Goal: Task Accomplishment & Management: Use online tool/utility

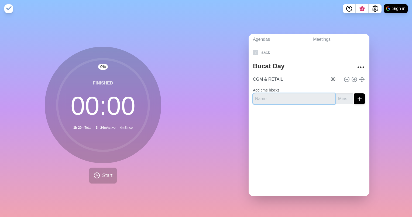
click at [279, 96] on input "text" at bounding box center [294, 98] width 82 height 11
type input "[PERSON_NAME]"
click at [336, 97] on input "number" at bounding box center [344, 98] width 17 height 11
type input "15"
click at [354, 93] on button "submit" at bounding box center [359, 98] width 11 height 11
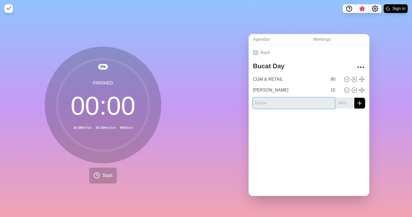
click at [306, 101] on input "text" at bounding box center [294, 103] width 82 height 11
type input "[PERSON_NAME]"
click at [340, 99] on input "number" at bounding box center [344, 103] width 17 height 11
type input "10"
click at [356, 100] on icon "submit" at bounding box center [359, 103] width 6 height 6
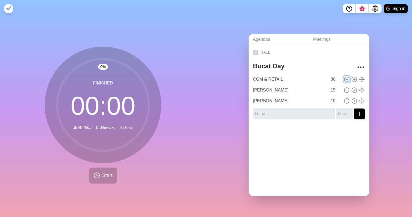
click at [344, 77] on icon at bounding box center [347, 79] width 6 height 6
type input "[PERSON_NAME]"
type input "15"
type input "[PERSON_NAME]"
type input "10"
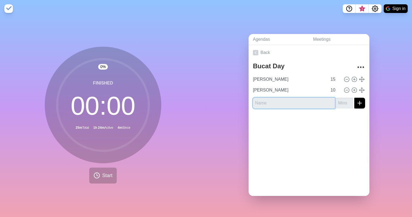
click at [294, 99] on input "text" at bounding box center [294, 103] width 82 height 11
click at [304, 102] on input "text" at bounding box center [294, 103] width 82 height 11
type input "Eren"
click at [336, 98] on input "number" at bounding box center [344, 103] width 17 height 11
type input "5"
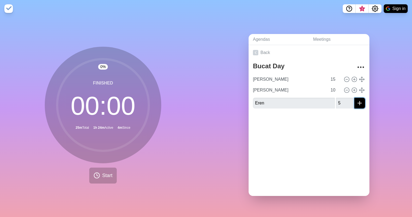
click at [356, 102] on icon "submit" at bounding box center [359, 103] width 6 height 6
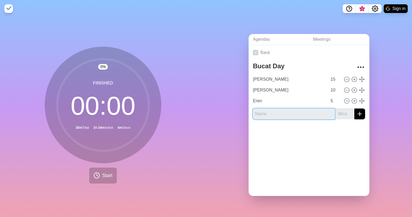
click at [297, 110] on input "text" at bounding box center [294, 113] width 82 height 11
type input "s"
type input "Yuliia Hn"
click at [336, 111] on input "number" at bounding box center [344, 113] width 17 height 11
click at [344, 76] on icon at bounding box center [347, 79] width 6 height 6
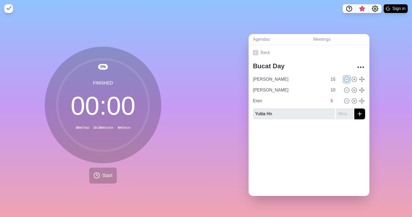
type input "[PERSON_NAME]"
type input "10"
type input "Eren"
type input "5"
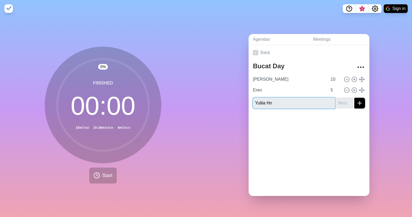
drag, startPoint x: 299, startPoint y: 100, endPoint x: 239, endPoint y: 104, distance: 59.9
click at [240, 104] on div "Agendas Meetings Back Bucat Day Meltem Hn 10 Eren 5 Yuliia Hn" at bounding box center [309, 116] width 206 height 199
type input "[PERSON_NAME]"
drag, startPoint x: 337, startPoint y: 98, endPoint x: 333, endPoint y: 98, distance: 3.2
click at [336, 99] on input "number" at bounding box center [344, 103] width 17 height 11
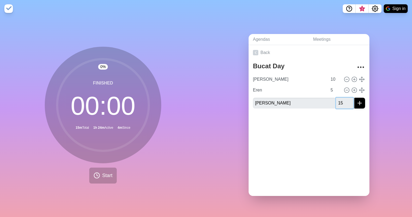
type input "15"
click at [354, 98] on button "submit" at bounding box center [359, 103] width 11 height 11
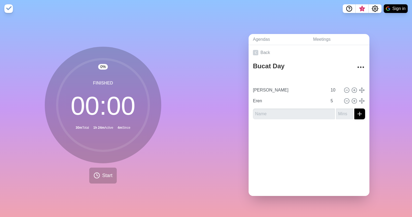
type input "[PERSON_NAME]"
type input "15"
type input "[PERSON_NAME]"
type input "10"
type input "Eren"
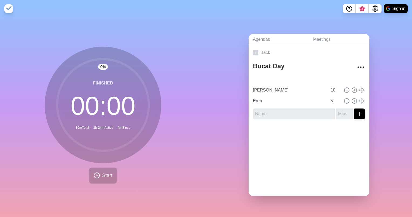
type input "5"
click at [104, 167] on button "Start" at bounding box center [102, 175] width 27 height 16
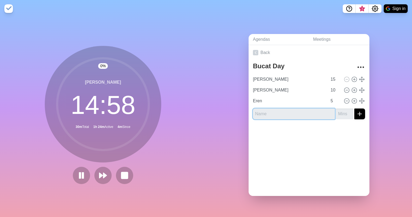
click at [294, 111] on input "text" at bounding box center [294, 113] width 82 height 11
type input "[PERSON_NAME]"
click at [337, 113] on input "number" at bounding box center [344, 113] width 17 height 11
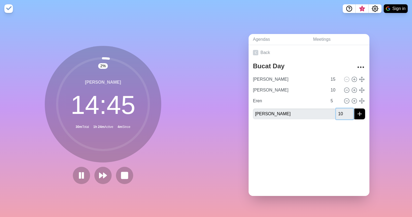
type input "10"
click at [356, 114] on icon "submit" at bounding box center [359, 114] width 6 height 6
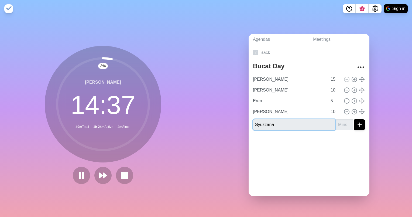
type input "Syuzzana"
click at [336, 122] on input "number" at bounding box center [344, 124] width 17 height 11
type input "20"
click at [356, 124] on icon "submit" at bounding box center [359, 124] width 6 height 6
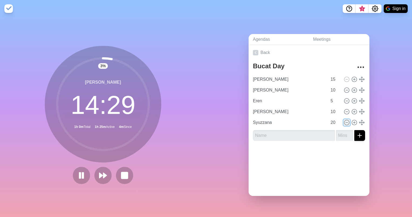
click at [344, 120] on icon at bounding box center [347, 122] width 6 height 6
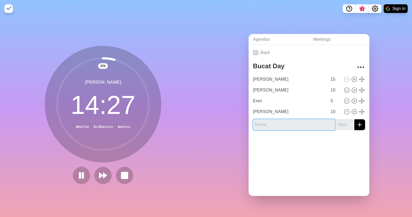
click at [320, 119] on input "text" at bounding box center [294, 124] width 82 height 11
type input "Syuzzi"
click at [339, 122] on input "number" at bounding box center [344, 124] width 17 height 11
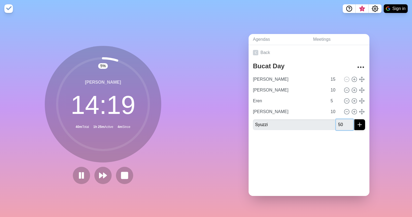
type input "50"
click at [356, 125] on icon "submit" at bounding box center [359, 124] width 6 height 6
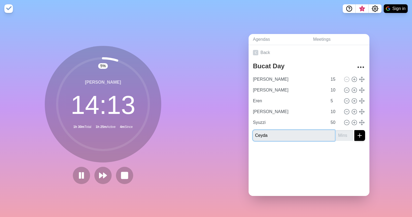
type input "Ceyda"
click at [336, 134] on input "number" at bounding box center [344, 135] width 17 height 11
type input "20"
click at [356, 133] on icon "submit" at bounding box center [359, 135] width 6 height 6
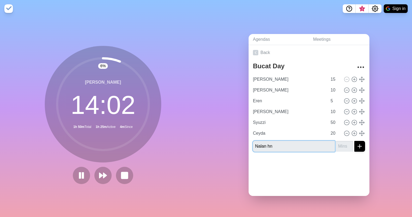
type input "Nalan hn"
click at [336, 143] on input "number" at bounding box center [344, 146] width 17 height 11
type input "1"
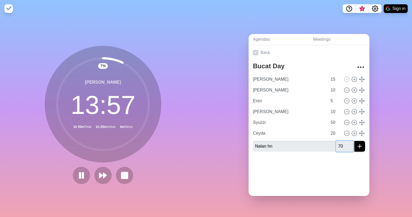
type input "70"
click at [357, 144] on button "submit" at bounding box center [359, 146] width 11 height 11
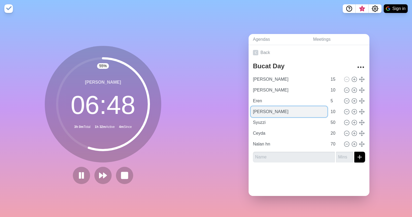
click at [259, 109] on input "[PERSON_NAME]" at bounding box center [289, 111] width 77 height 11
type input "Yuliia Hn"
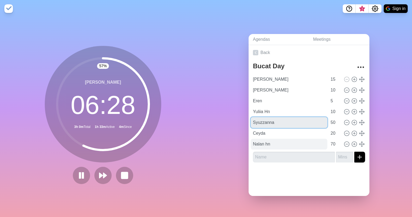
type input "Syuzzanna"
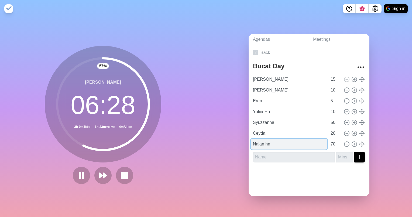
click at [279, 141] on input "Nalan hn" at bounding box center [289, 144] width 77 height 11
type input "N"
type input "Sales Op & Business Steering"
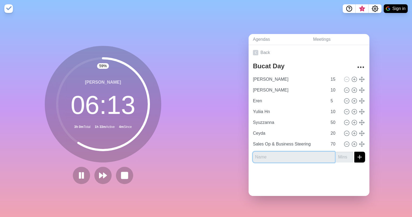
click at [295, 155] on input "text" at bounding box center [294, 156] width 82 height 11
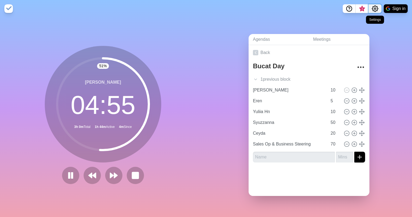
click at [375, 6] on icon "Settings" at bounding box center [375, 9] width 6 height 6
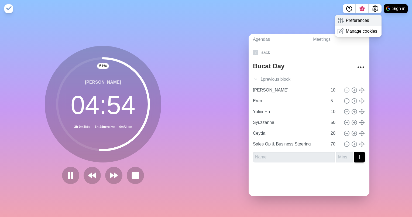
click at [367, 18] on p "Preferences" at bounding box center [357, 20] width 23 height 6
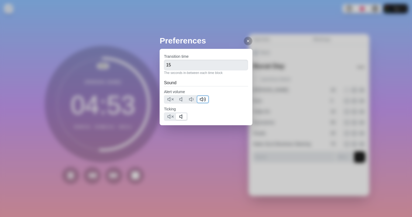
click at [203, 98] on icon at bounding box center [202, 99] width 6 height 6
click at [246, 42] on icon at bounding box center [248, 41] width 4 height 4
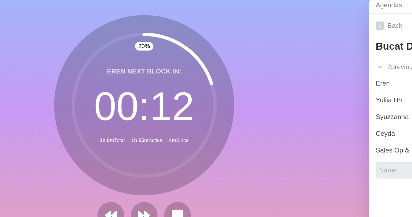
click at [111, 114] on circle at bounding box center [103, 104] width 92 height 92
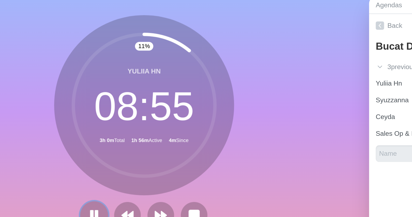
click at [69, 168] on button at bounding box center [70, 175] width 18 height 18
click at [69, 168] on button at bounding box center [70, 175] width 17 height 17
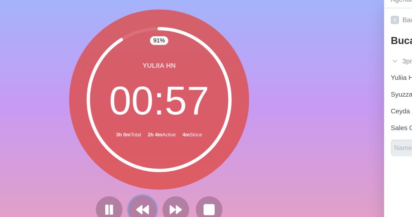
click at [91, 172] on icon at bounding box center [92, 175] width 9 height 9
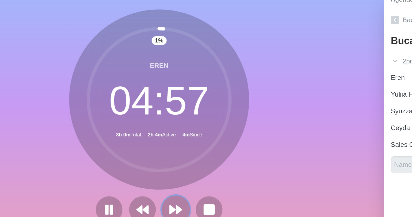
click at [110, 173] on polygon at bounding box center [112, 175] width 4 height 5
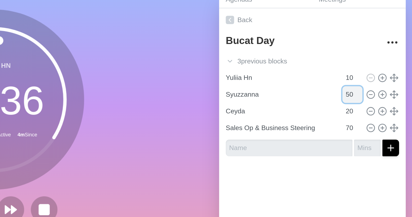
click at [328, 100] on input "50" at bounding box center [334, 100] width 13 height 11
click at [332, 101] on input "49" at bounding box center [334, 100] width 13 height 11
click at [332, 101] on input "47" at bounding box center [334, 100] width 13 height 11
click at [332, 101] on input "45" at bounding box center [334, 100] width 13 height 11
click at [332, 101] on input "44" at bounding box center [334, 100] width 13 height 11
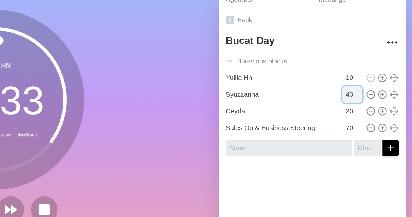
click at [332, 101] on input "43" at bounding box center [334, 100] width 13 height 11
click at [332, 101] on input "42" at bounding box center [334, 100] width 13 height 11
click at [332, 101] on input "41" at bounding box center [334, 100] width 13 height 11
click at [332, 101] on input "40" at bounding box center [334, 100] width 13 height 11
click at [307, 152] on div at bounding box center [309, 156] width 121 height 22
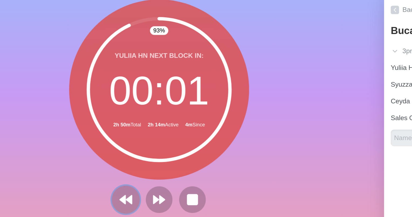
click at [82, 173] on polygon at bounding box center [84, 175] width 4 height 5
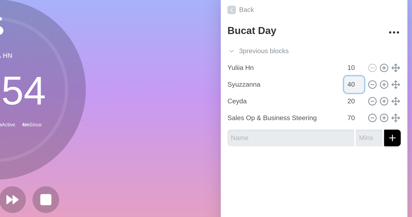
click at [328, 98] on input "40" at bounding box center [334, 100] width 13 height 11
type input "30"
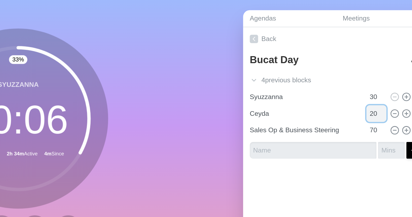
click at [328, 100] on input "20" at bounding box center [334, 100] width 13 height 11
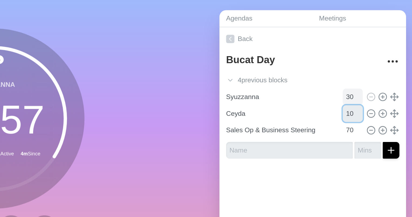
type input "10"
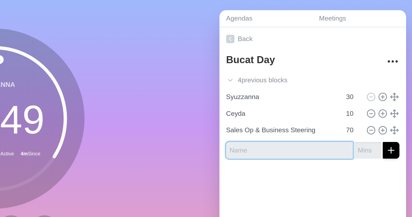
click at [303, 119] on input "text" at bounding box center [294, 124] width 82 height 11
type input "M"
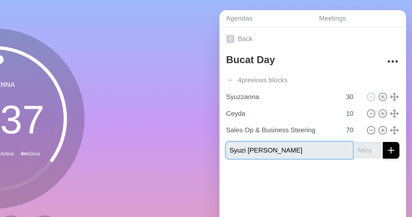
type input "Syuzi [PERSON_NAME]"
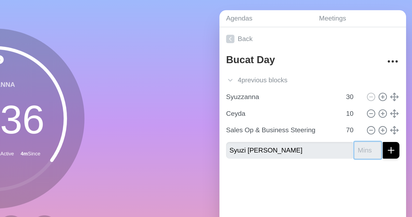
click at [336, 122] on input "number" at bounding box center [344, 124] width 17 height 11
type input "10"
click at [356, 122] on icon "submit" at bounding box center [359, 124] width 6 height 6
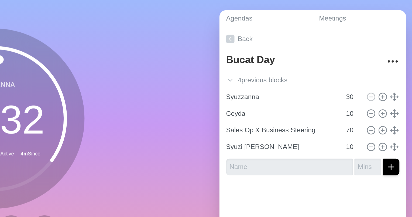
click at [359, 122] on icon at bounding box center [362, 122] width 6 height 6
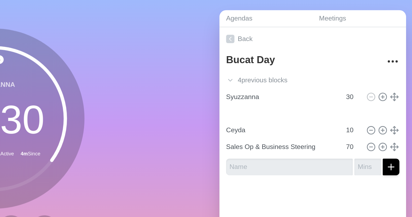
type input "Syuzi [PERSON_NAME]"
type input "Ceyda"
type input "10"
type input "Sales Op & Business Steering"
type input "70"
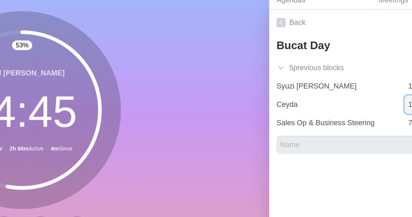
click at [328, 99] on input "10" at bounding box center [334, 100] width 13 height 11
type input "15"
click at [315, 135] on div at bounding box center [309, 145] width 121 height 22
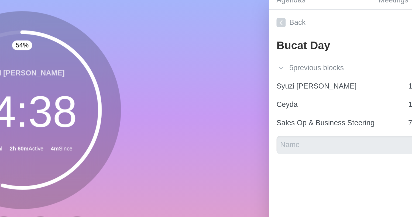
drag, startPoint x: 244, startPoint y: 129, endPoint x: 219, endPoint y: 127, distance: 24.9
click at [219, 127] on div "Agendas Meetings Back Bucat Day 5 previous block s [PERSON_NAME] 15 Meltem Hn 1…" at bounding box center [309, 116] width 206 height 199
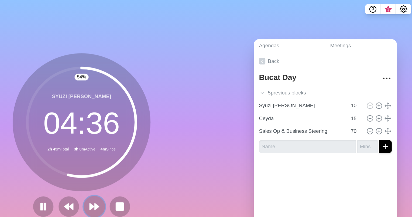
click at [110, 174] on polygon at bounding box center [112, 175] width 4 height 5
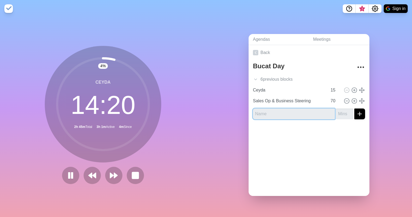
click at [293, 111] on input "text" at bounding box center [294, 113] width 82 height 11
type input "Ceyda"
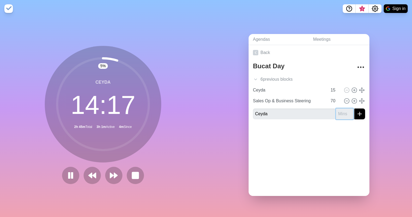
click at [338, 111] on input "number" at bounding box center [344, 113] width 17 height 11
type input "20"
click at [354, 108] on button "submit" at bounding box center [359, 113] width 11 height 11
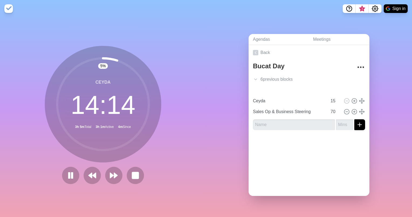
type input "20"
type input "Ceyda"
type input "15"
type input "Sales Op & Business Steering"
type input "70"
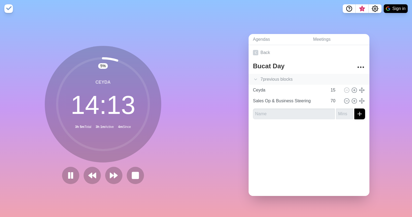
click at [303, 77] on div "7 previous block s" at bounding box center [309, 79] width 121 height 11
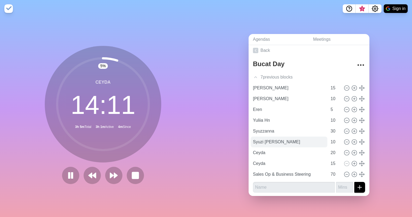
scroll to position [3, 0]
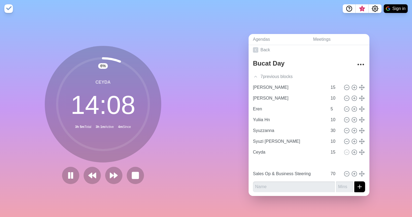
type input "20"
type input "15"
click at [132, 173] on rect at bounding box center [135, 175] width 6 height 6
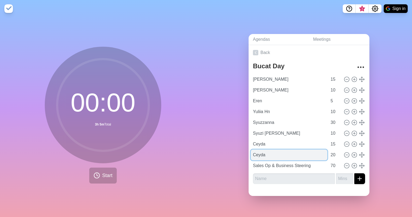
click at [272, 154] on input "Ceyda" at bounding box center [289, 154] width 77 height 11
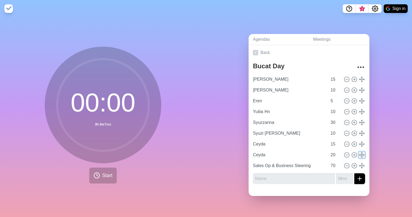
click at [359, 153] on icon at bounding box center [362, 155] width 6 height 6
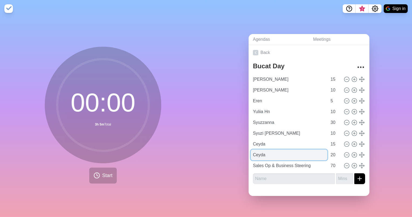
click at [271, 153] on input "Ceyda" at bounding box center [289, 154] width 77 height 11
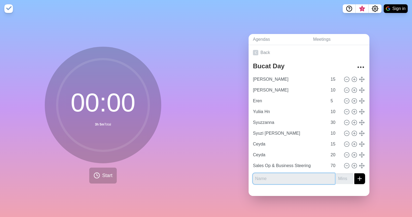
click at [315, 175] on input "text" at bounding box center [294, 178] width 82 height 11
click at [344, 78] on icon at bounding box center [347, 79] width 6 height 6
type input "[PERSON_NAME]"
type input "10"
type input "Eren"
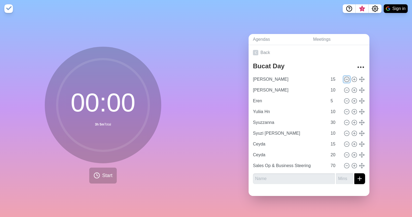
type input "5"
type input "Yuliia Hn"
type input "10"
type input "Syuzzanna"
type input "30"
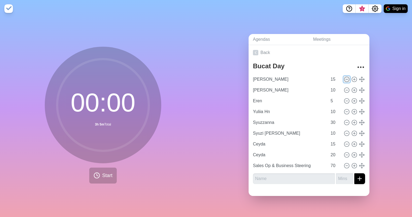
type input "Syuzi [PERSON_NAME]"
type input "10"
type input "Ceyda"
type input "15"
type input "20"
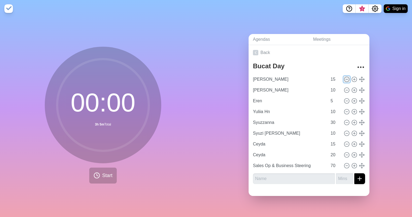
type input "Sales Op & Business Steering"
type input "70"
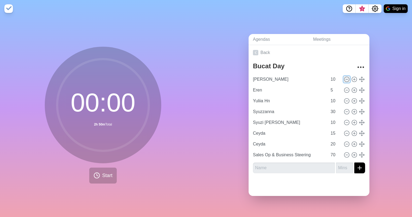
click at [344, 78] on icon at bounding box center [347, 79] width 6 height 6
type input "Eren"
type input "5"
type input "Yuliia Hn"
type input "10"
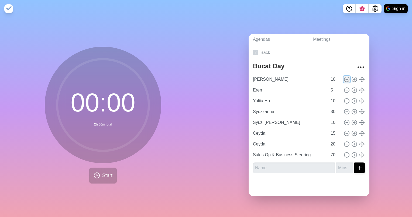
type input "Syuzzanna"
type input "30"
type input "Syuzi [PERSON_NAME]"
type input "10"
type input "Ceyda"
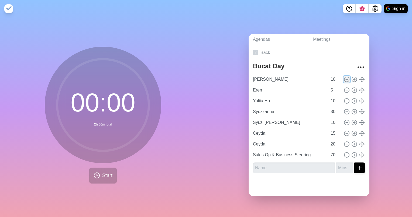
type input "15"
type input "20"
type input "Sales Op & Business Steering"
type input "70"
click at [344, 78] on icon at bounding box center [347, 79] width 6 height 6
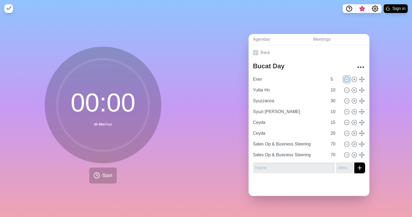
type input "Yuliia Hn"
type input "10"
type input "Syuzzanna"
type input "30"
type input "Syuzi [PERSON_NAME]"
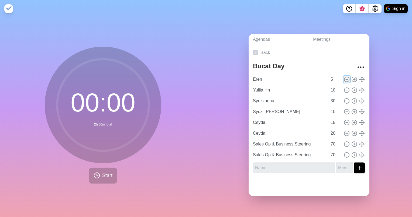
type input "10"
type input "Ceyda"
type input "15"
type input "20"
type input "Sales Op & Business Steering"
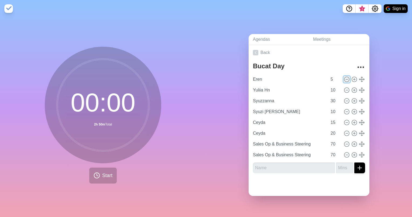
type input "70"
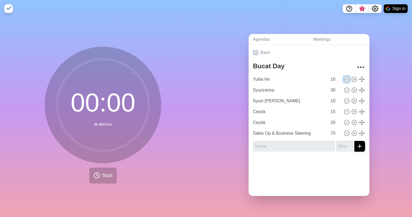
click at [344, 78] on icon at bounding box center [347, 79] width 6 height 6
type input "Syuzzanna"
type input "30"
type input "Syuzi [PERSON_NAME]"
type input "10"
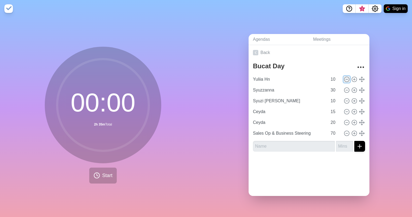
type input "Ceyda"
type input "15"
type input "20"
type input "Sales Op & Business Steering"
type input "70"
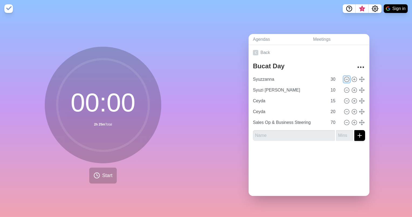
click at [344, 78] on icon at bounding box center [347, 79] width 6 height 6
type input "Syuzi [PERSON_NAME]"
type input "10"
type input "Ceyda"
type input "15"
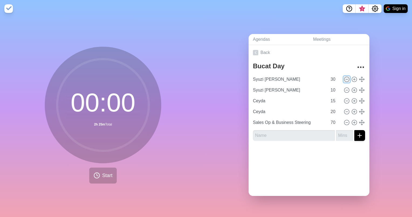
type input "20"
type input "Sales Op & Business Steering"
type input "70"
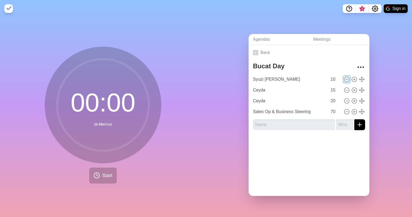
click at [344, 78] on icon at bounding box center [347, 79] width 6 height 6
type input "Ceyda"
type input "15"
type input "20"
type input "Sales Op & Business Steering"
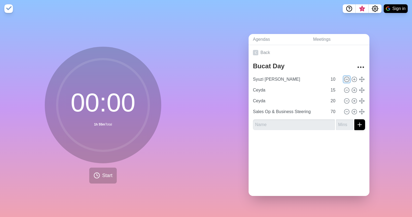
type input "70"
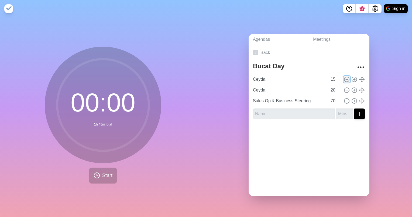
click at [344, 76] on icon at bounding box center [347, 79] width 6 height 6
type input "20"
type input "Sales Op & Business Steering"
type input "70"
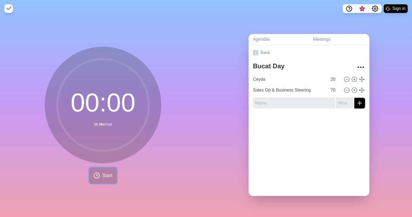
click at [98, 173] on icon at bounding box center [97, 175] width 6 height 6
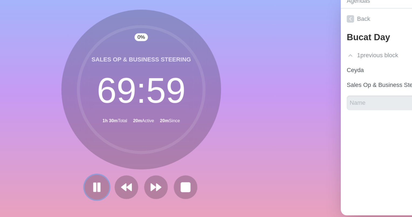
click at [71, 174] on rect at bounding box center [72, 175] width 2 height 6
click at [243, 123] on div "Agendas Meetings Back Bucat Day 1 previous block Ceyda 20 Sales Op & Business S…" at bounding box center [309, 116] width 206 height 199
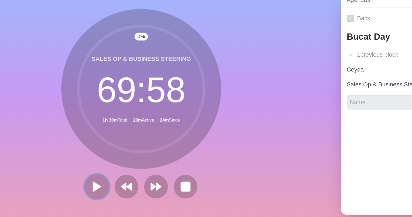
click at [68, 173] on polygon at bounding box center [70, 175] width 5 height 7
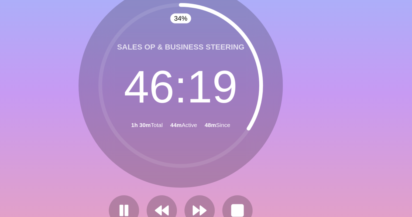
click at [229, 104] on div "Agendas Meetings Back Bucat Day 1 previous block Ceyda 20 Sales Op & Business S…" at bounding box center [309, 116] width 206 height 199
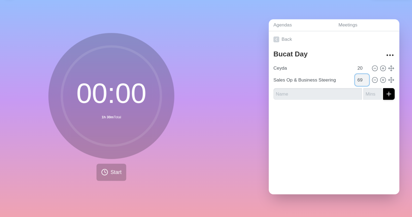
click at [332, 88] on input "69" at bounding box center [334, 90] width 13 height 11
click at [332, 88] on input "68" at bounding box center [334, 90] width 13 height 11
click at [332, 88] on input "67" at bounding box center [334, 90] width 13 height 11
click at [332, 88] on input "66" at bounding box center [334, 90] width 13 height 11
click at [332, 88] on input "65" at bounding box center [334, 90] width 13 height 11
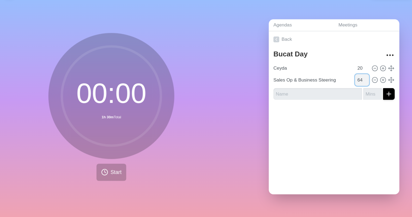
click at [332, 88] on input "64" at bounding box center [334, 90] width 13 height 11
click at [332, 88] on input "63" at bounding box center [334, 90] width 13 height 11
click at [332, 88] on input "62" at bounding box center [334, 90] width 13 height 11
click at [332, 88] on input "61" at bounding box center [334, 90] width 13 height 11
click at [332, 88] on input "60" at bounding box center [334, 90] width 13 height 11
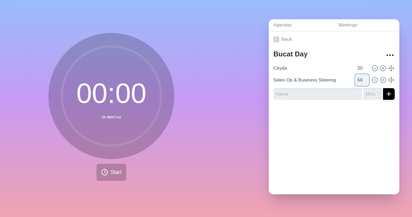
click at [333, 89] on input "59" at bounding box center [334, 90] width 13 height 11
click at [333, 89] on input "58" at bounding box center [334, 90] width 13 height 11
click at [333, 89] on input "57" at bounding box center [334, 90] width 13 height 11
click at [333, 89] on input "56" at bounding box center [334, 90] width 13 height 11
click at [333, 89] on input "55" at bounding box center [334, 90] width 13 height 11
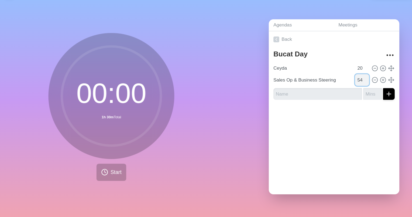
click at [333, 89] on input "54" at bounding box center [334, 90] width 13 height 11
click at [333, 89] on input "53" at bounding box center [334, 90] width 13 height 11
click at [333, 89] on input "52" at bounding box center [334, 90] width 13 height 11
click at [333, 89] on input "51" at bounding box center [334, 90] width 13 height 11
click at [333, 89] on input "50" at bounding box center [334, 90] width 13 height 11
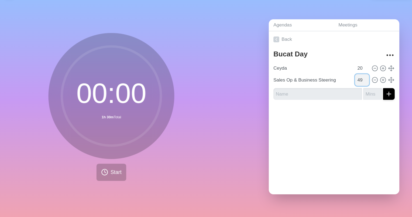
click at [333, 89] on input "49" at bounding box center [334, 90] width 13 height 11
click at [333, 89] on input "48" at bounding box center [334, 90] width 13 height 11
click at [333, 89] on input "47" at bounding box center [334, 90] width 13 height 11
click at [333, 89] on input "46" at bounding box center [334, 90] width 13 height 11
click at [333, 89] on input "45" at bounding box center [334, 90] width 13 height 11
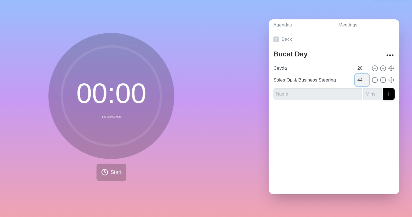
click at [333, 89] on input "44" at bounding box center [334, 90] width 13 height 11
click at [333, 89] on input "43" at bounding box center [334, 90] width 13 height 11
click at [333, 89] on input "42" at bounding box center [334, 90] width 13 height 11
click at [333, 89] on input "41" at bounding box center [334, 90] width 13 height 11
click at [333, 89] on input "40" at bounding box center [334, 90] width 13 height 11
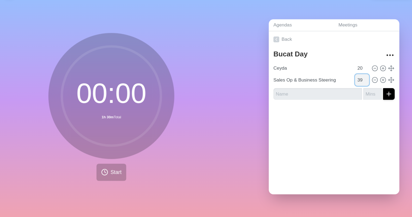
click at [333, 89] on input "39" at bounding box center [334, 90] width 13 height 11
type input "40"
click at [332, 86] on input "40" at bounding box center [334, 90] width 13 height 11
click at [344, 76] on icon at bounding box center [347, 79] width 6 height 6
type input "Sales Op & Business Steering"
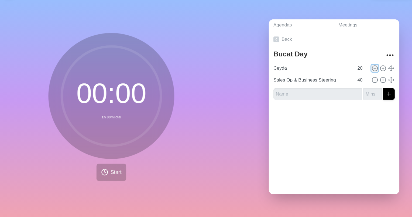
type input "40"
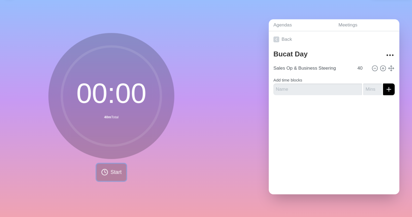
click at [102, 172] on span "Start" at bounding box center [107, 175] width 10 height 7
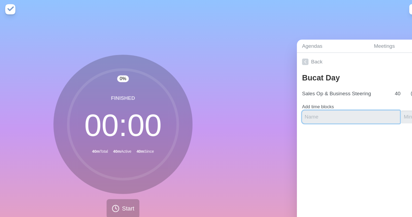
click at [282, 96] on input "text" at bounding box center [294, 98] width 82 height 11
type input "berk"
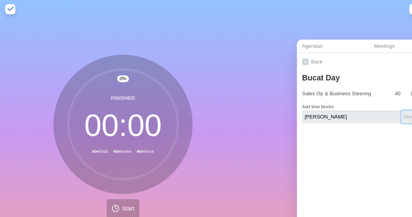
click at [336, 97] on input "number" at bounding box center [344, 98] width 17 height 11
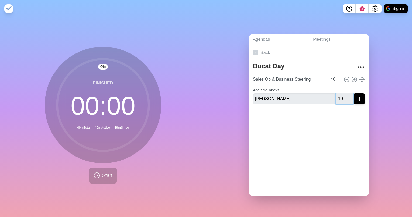
click at [338, 95] on input "10" at bounding box center [344, 98] width 17 height 11
type input "15"
click at [360, 97] on line "submit" at bounding box center [360, 99] width 0 height 4
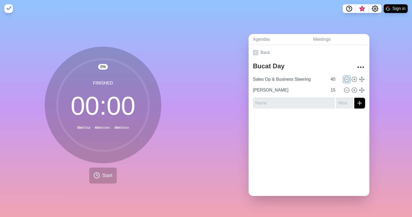
click at [344, 78] on circle at bounding box center [346, 79] width 5 height 5
type input "berk"
type input "15"
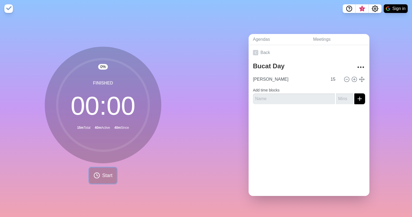
click at [106, 174] on span "Start" at bounding box center [107, 175] width 10 height 7
